Goal: Task Accomplishment & Management: Use online tool/utility

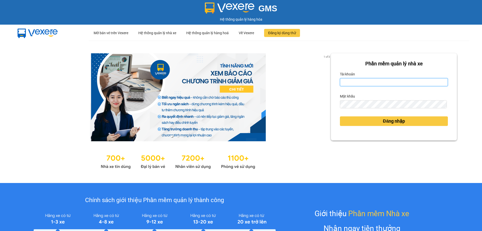
click at [359, 82] on input "Tài khoản" at bounding box center [394, 82] width 108 height 8
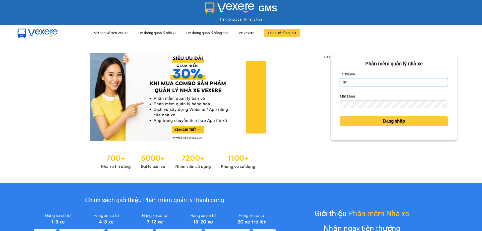
type input "dvthong.apq"
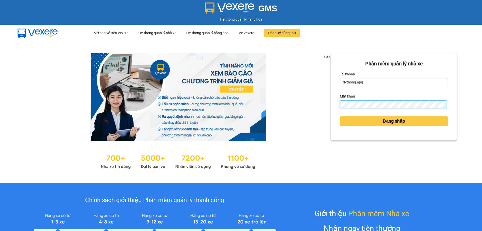
click at [340, 116] on button "Đăng nhập" at bounding box center [394, 121] width 108 height 10
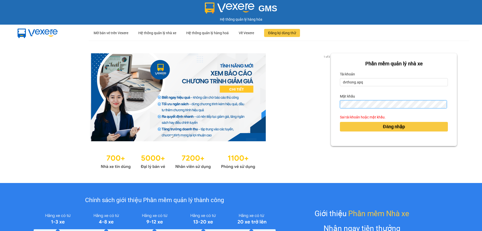
click at [340, 122] on button "Đăng nhập" at bounding box center [394, 127] width 108 height 10
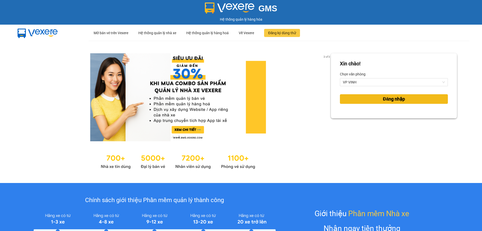
click at [377, 100] on button "Đăng nhập" at bounding box center [394, 99] width 108 height 10
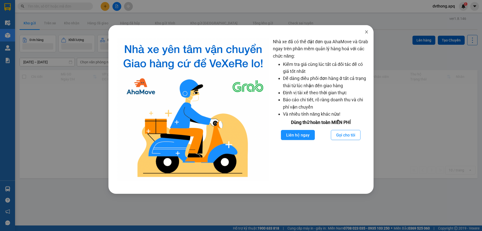
click at [365, 31] on icon "close" at bounding box center [366, 31] width 3 height 3
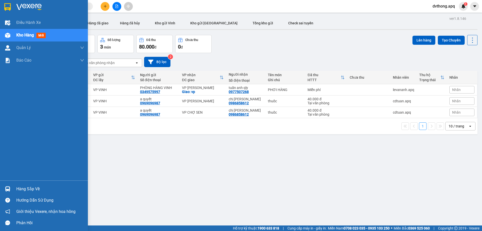
click at [25, 187] on div "Hàng sắp về" at bounding box center [50, 189] width 68 height 8
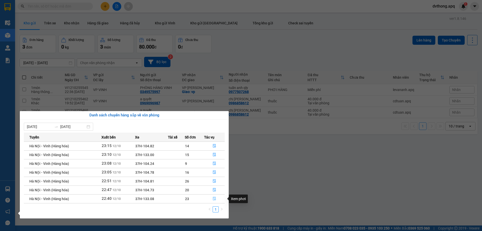
click at [213, 198] on icon "file-done" at bounding box center [215, 198] width 4 height 4
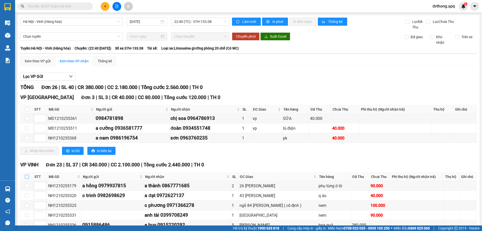
click at [28, 177] on input "checkbox" at bounding box center [27, 176] width 4 height 4
checkbox input "true"
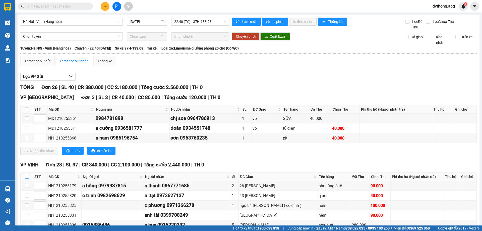
checkbox input "true"
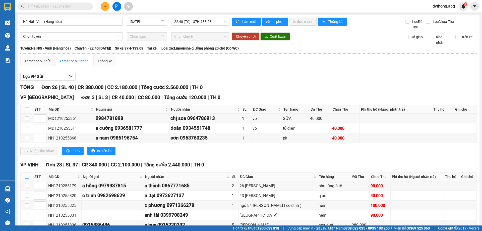
checkbox input "true"
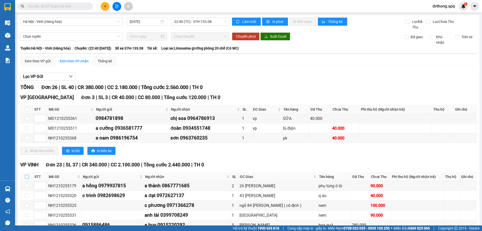
checkbox input "true"
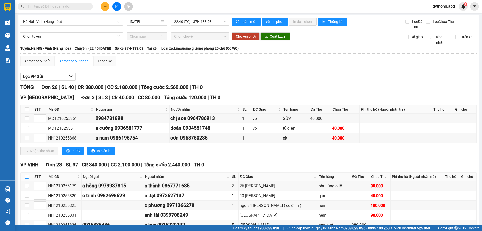
checkbox input "true"
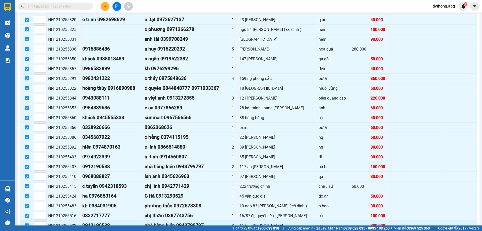
scroll to position [207, 0]
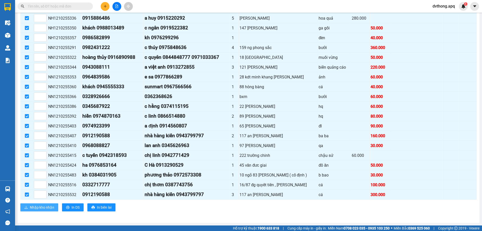
click at [41, 206] on span "Nhập kho nhận" at bounding box center [42, 207] width 24 height 6
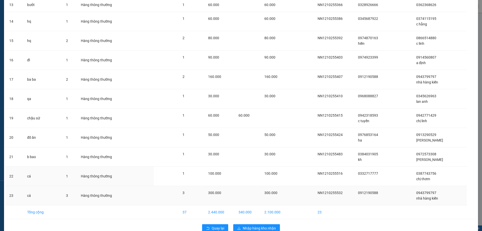
scroll to position [287, 0]
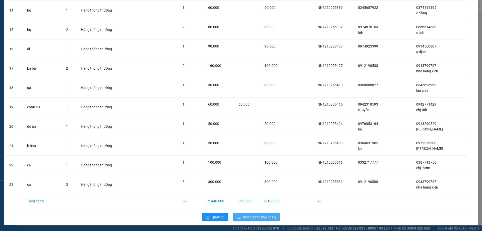
click at [237, 217] on icon "download" at bounding box center [239, 217] width 4 height 4
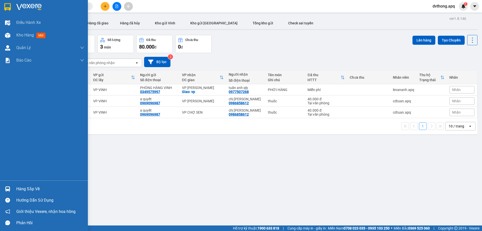
click at [5, 189] on img at bounding box center [7, 188] width 5 height 5
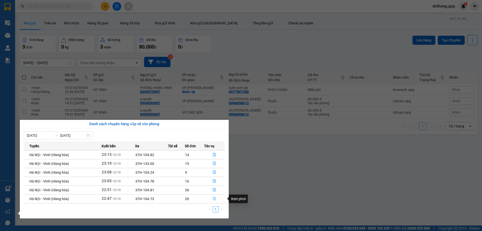
click at [214, 196] on icon "file-done" at bounding box center [215, 198] width 4 height 4
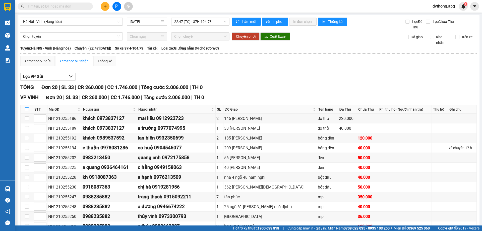
click at [26, 109] on input "checkbox" at bounding box center [27, 109] width 4 height 4
checkbox input "true"
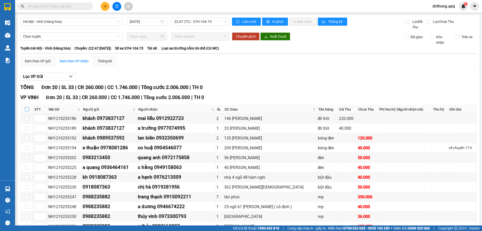
checkbox input "true"
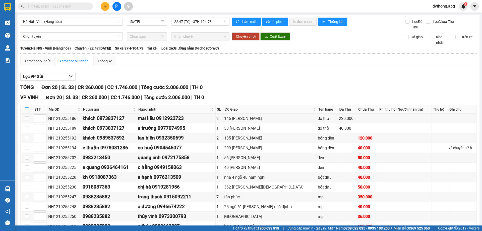
checkbox input "true"
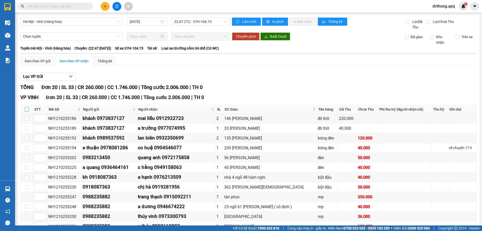
checkbox input "true"
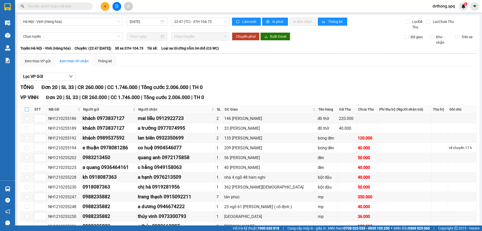
checkbox input "true"
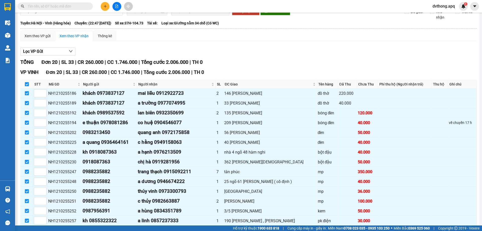
scroll to position [110, 0]
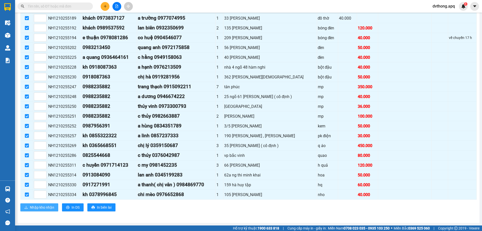
click at [45, 208] on span "Nhập kho nhận" at bounding box center [42, 207] width 24 height 6
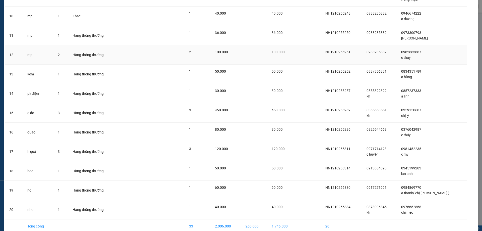
scroll to position [235, 0]
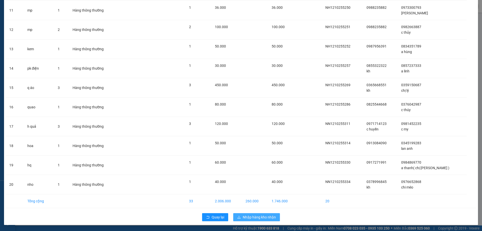
click at [248, 217] on span "Nhập hàng kho nhận" at bounding box center [259, 217] width 33 height 6
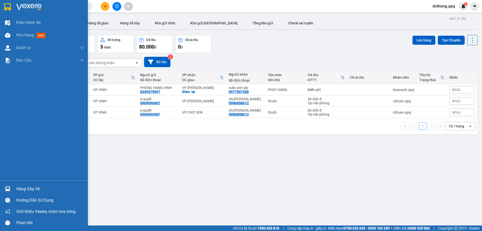
click at [33, 190] on div "Hàng sắp về" at bounding box center [50, 189] width 68 height 8
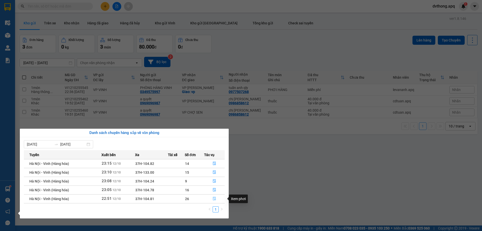
click at [215, 197] on icon "file-done" at bounding box center [215, 198] width 4 height 4
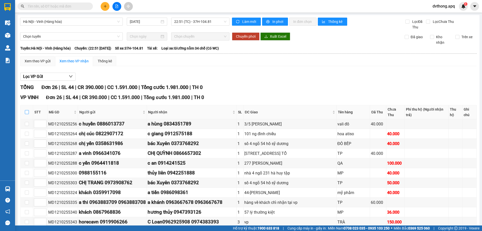
click at [27, 110] on input "checkbox" at bounding box center [27, 112] width 4 height 4
checkbox input "true"
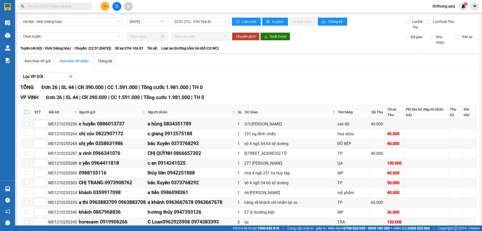
checkbox input "true"
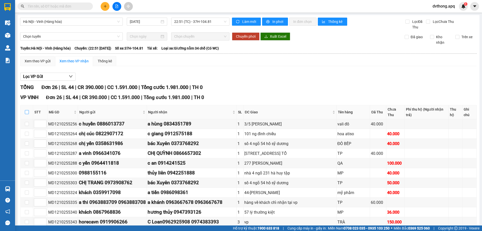
checkbox input "true"
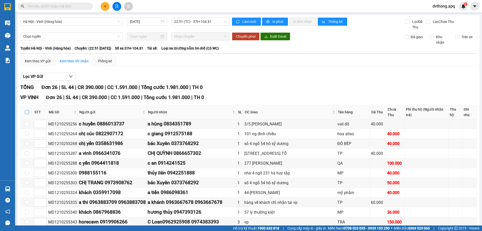
checkbox input "true"
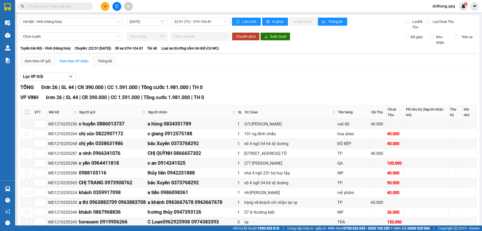
checkbox input "true"
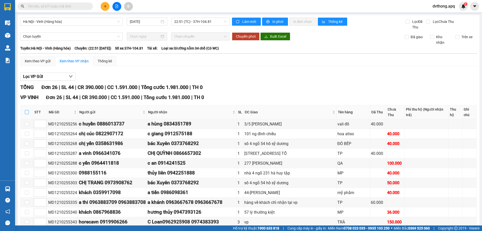
checkbox input "true"
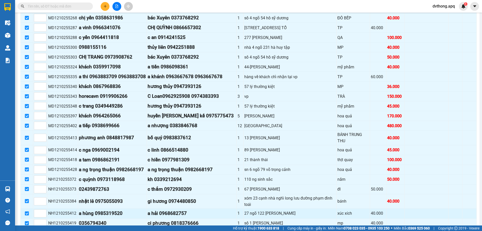
scroll to position [169, 0]
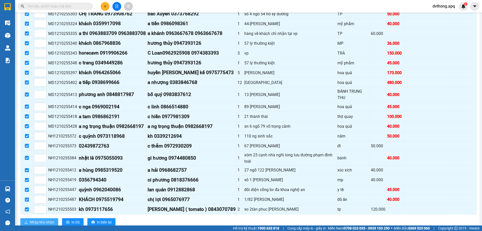
click at [44, 219] on span "Nhập kho nhận" at bounding box center [42, 222] width 24 height 6
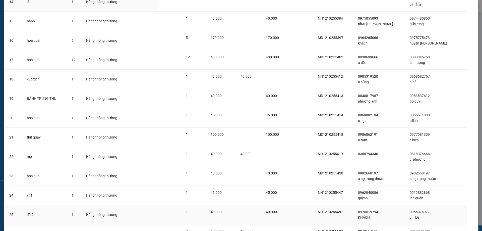
scroll to position [351, 0]
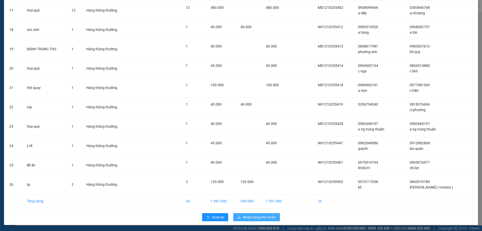
click at [256, 216] on span "Nhập hàng kho nhận" at bounding box center [259, 217] width 33 height 6
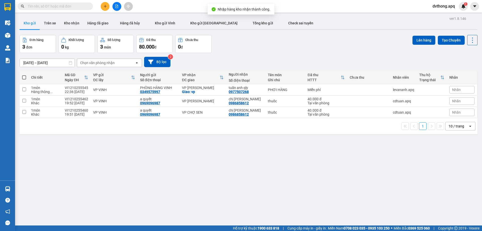
click at [27, 188] on div "ver 1.8.146 Kho gửi Trên xe Kho nhận Hàng đã giao Hàng đã hủy Kho gửi Vinh Kho …" at bounding box center [249, 130] width 462 height 231
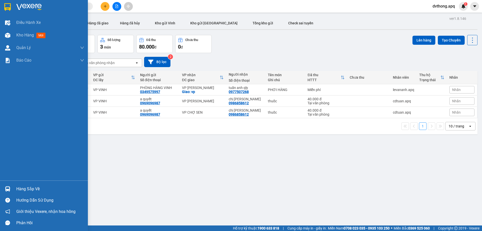
click at [4, 188] on div at bounding box center [7, 188] width 9 height 9
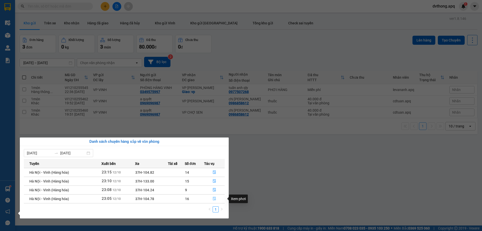
click at [214, 199] on icon "file-done" at bounding box center [215, 198] width 4 height 4
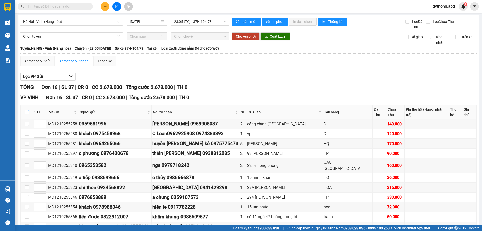
click at [28, 110] on input "checkbox" at bounding box center [27, 112] width 4 height 4
checkbox input "true"
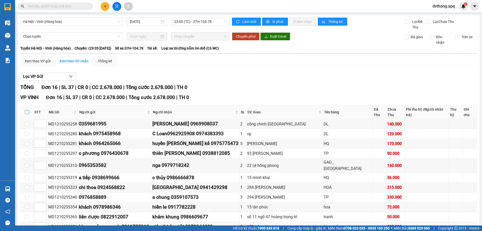
checkbox input "true"
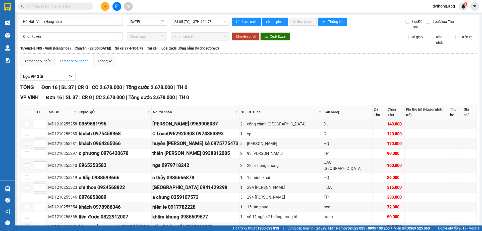
checkbox input "true"
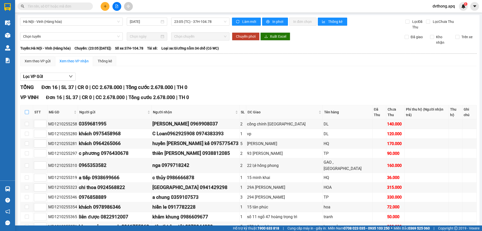
checkbox input "true"
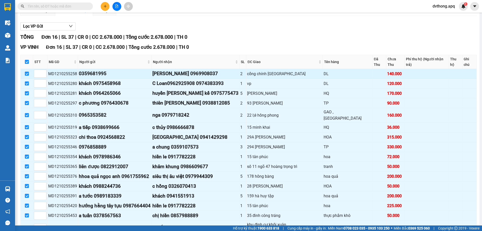
scroll to position [71, 0]
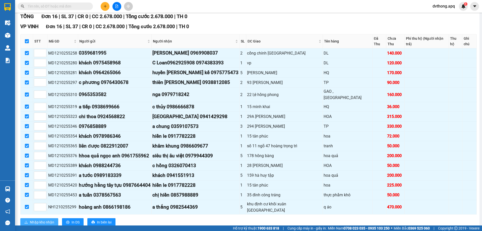
click at [37, 219] on span "Nhập kho nhận" at bounding box center [42, 222] width 24 height 6
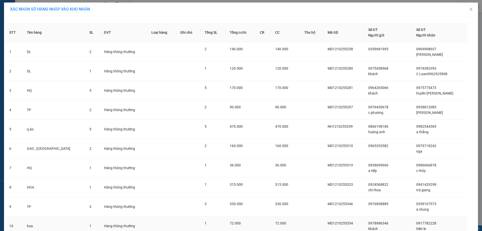
scroll to position [157, 0]
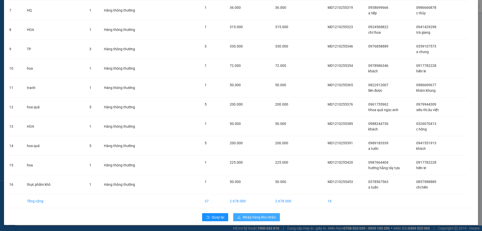
click at [260, 219] on span "Nhập hàng kho nhận" at bounding box center [259, 217] width 33 height 6
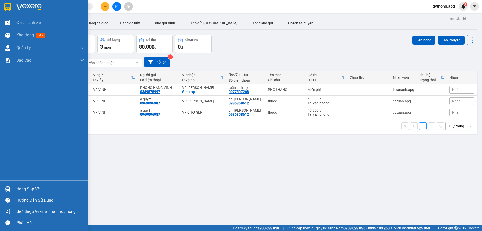
click at [31, 189] on div "Hàng sắp về" at bounding box center [50, 189] width 68 height 8
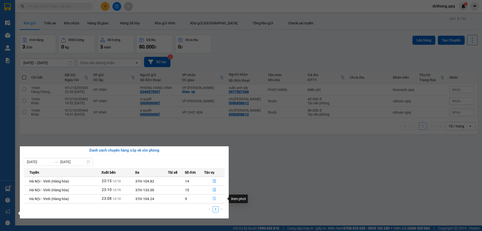
click at [214, 197] on icon "file-done" at bounding box center [214, 199] width 3 height 4
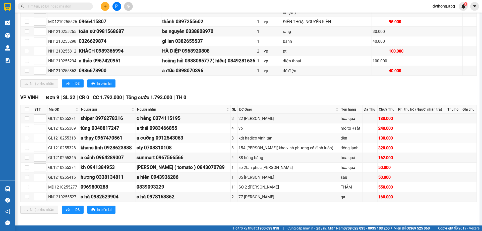
scroll to position [303, 0]
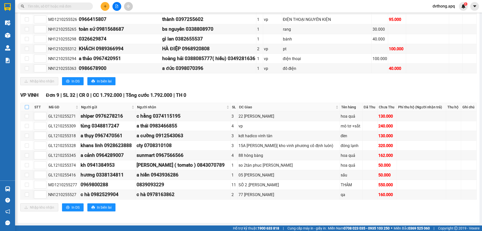
click at [27, 106] on input "checkbox" at bounding box center [27, 107] width 4 height 4
checkbox input "true"
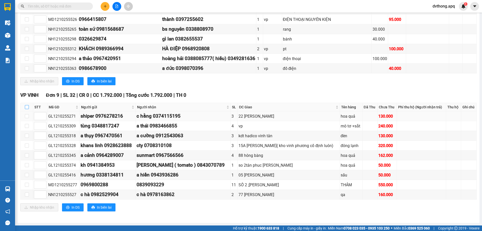
checkbox input "true"
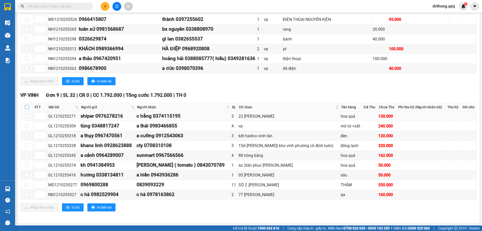
checkbox input "true"
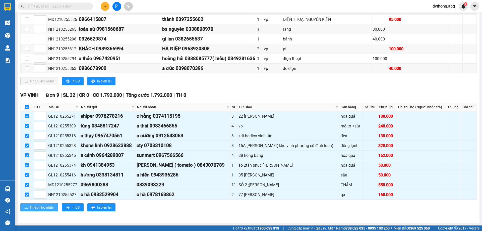
click at [34, 203] on button "Nhập kho nhận" at bounding box center [39, 207] width 38 height 8
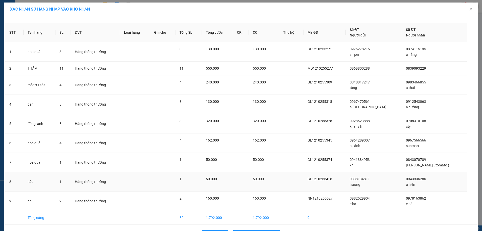
scroll to position [17, 0]
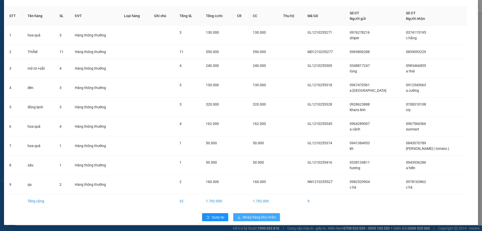
click at [248, 214] on button "Nhập hàng kho nhận" at bounding box center [256, 217] width 47 height 8
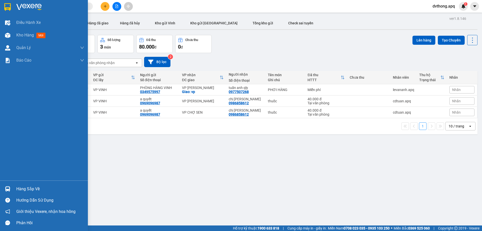
click at [23, 186] on div "Hàng sắp về" at bounding box center [50, 189] width 68 height 8
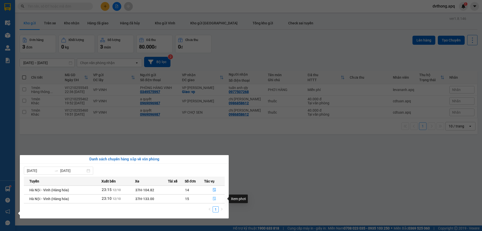
click at [214, 196] on icon "file-done" at bounding box center [215, 198] width 4 height 4
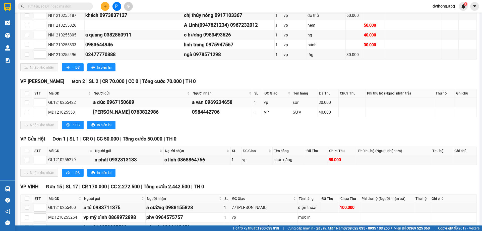
scroll to position [226, 0]
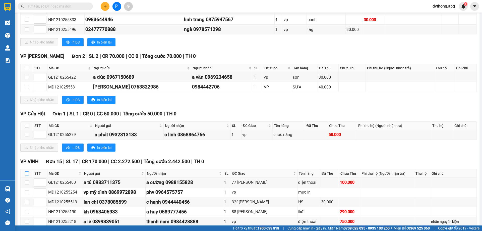
click at [27, 173] on input "checkbox" at bounding box center [27, 173] width 4 height 4
checkbox input "true"
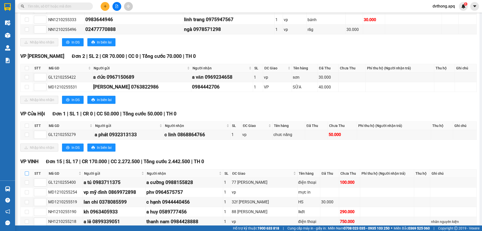
checkbox input "true"
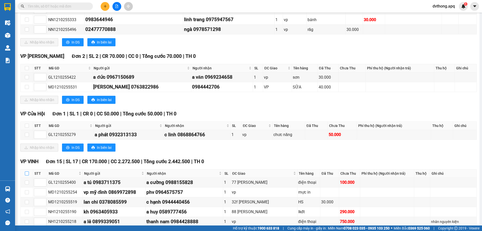
checkbox input "true"
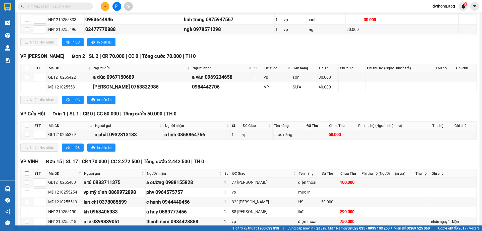
checkbox input "true"
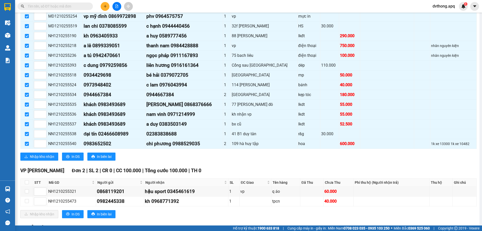
scroll to position [456, 0]
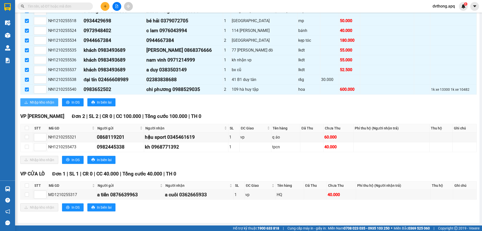
click at [43, 103] on span "Nhập kho nhận" at bounding box center [42, 102] width 24 height 6
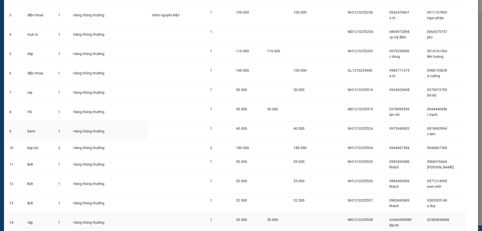
scroll to position [132, 0]
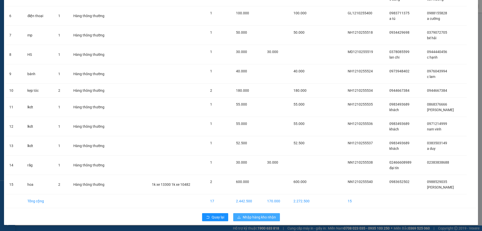
click at [254, 215] on span "Nhập hàng kho nhận" at bounding box center [259, 217] width 33 height 6
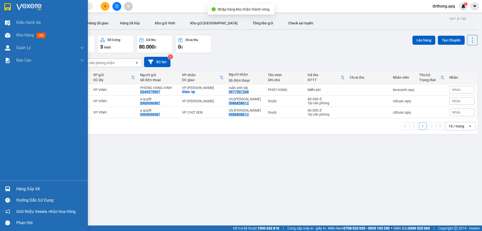
click at [9, 190] on img at bounding box center [7, 188] width 5 height 5
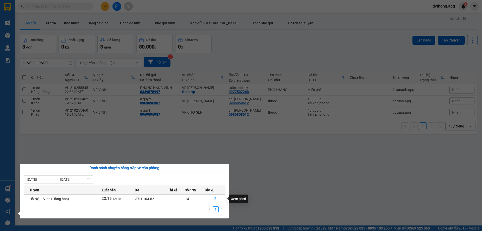
click at [213, 198] on icon "file-done" at bounding box center [215, 198] width 4 height 4
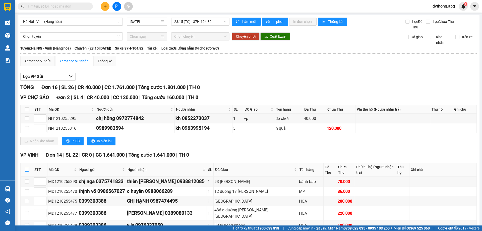
click at [28, 167] on input "checkbox" at bounding box center [27, 169] width 4 height 4
checkbox input "true"
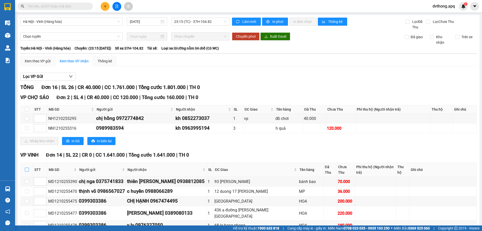
checkbox input "true"
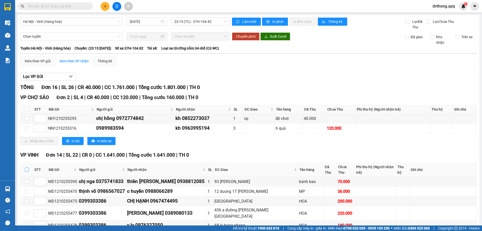
checkbox input "true"
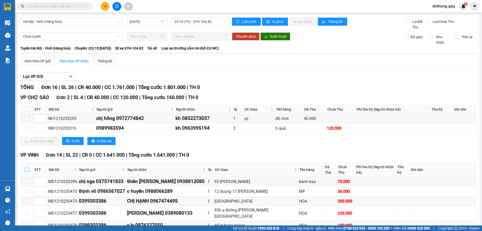
checkbox input "true"
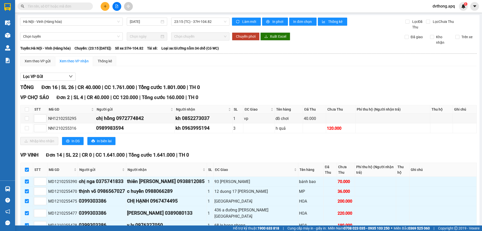
scroll to position [109, 0]
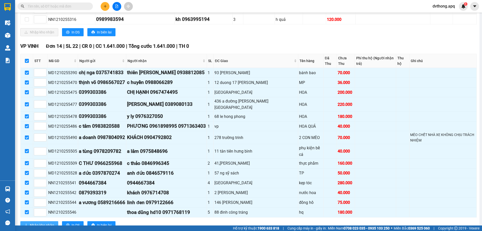
click at [27, 223] on icon "download" at bounding box center [26, 225] width 4 height 4
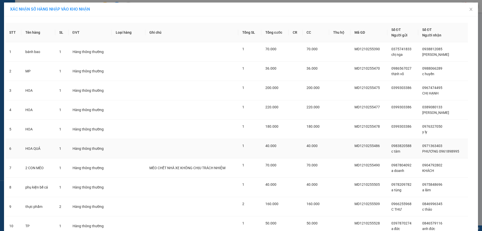
scroll to position [113, 0]
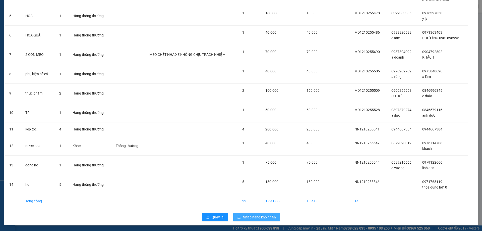
click at [251, 214] on span "Nhập hàng kho nhận" at bounding box center [259, 217] width 33 height 6
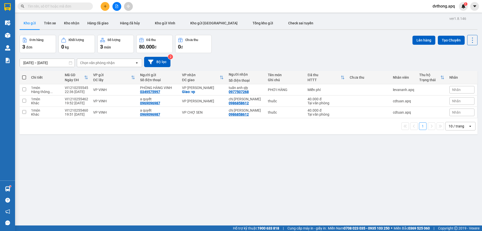
click at [304, 45] on div "Đơn hàng 3 đơn Khối lượng 0 kg Số lượng 3 món Đã thu 80.000 đ Chưa thu 0 đ Lên …" at bounding box center [249, 44] width 458 height 18
